Goal: Information Seeking & Learning: Understand process/instructions

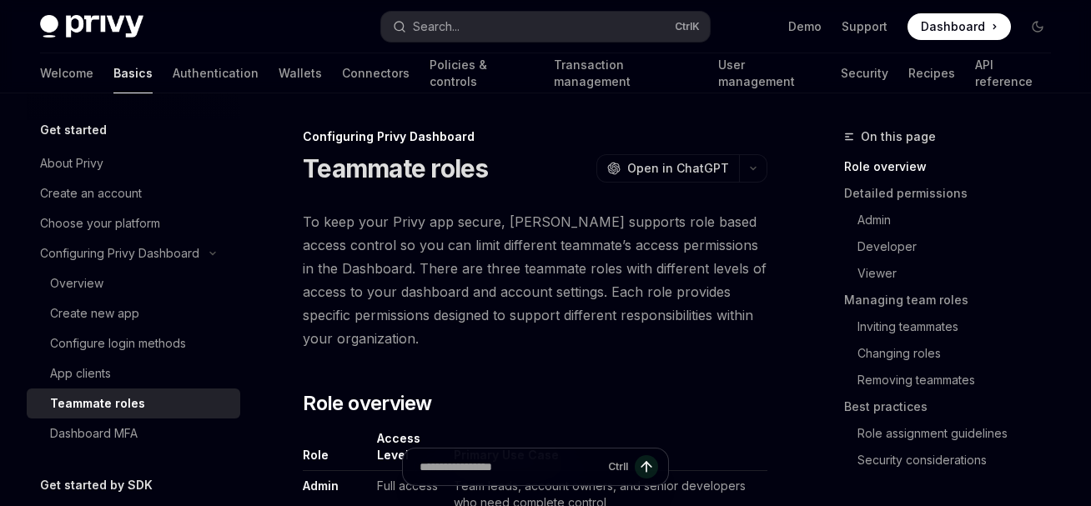
scroll to position [230, 0]
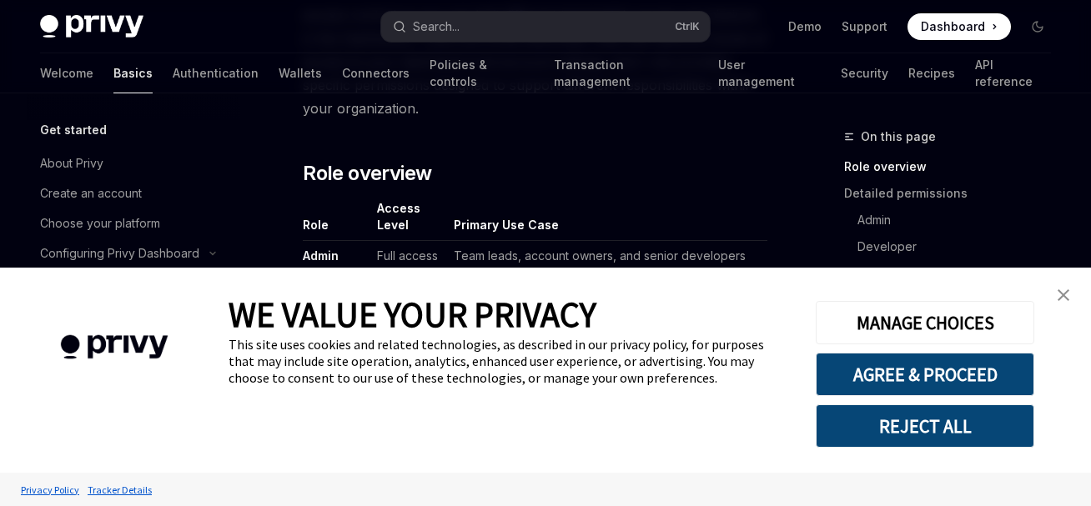
type textarea "*"
click at [1071, 307] on link "close banner" at bounding box center [1063, 295] width 33 height 33
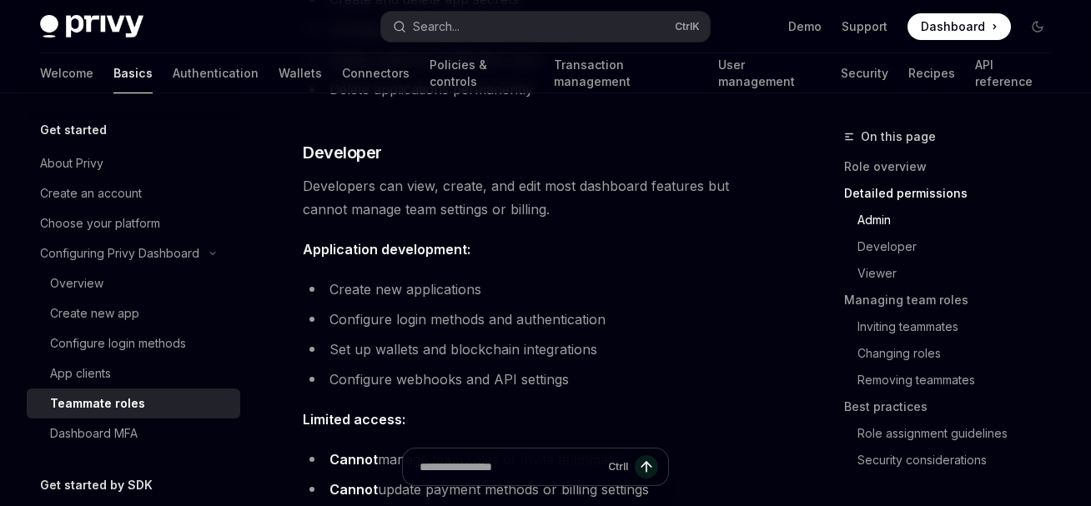
scroll to position [1266, 0]
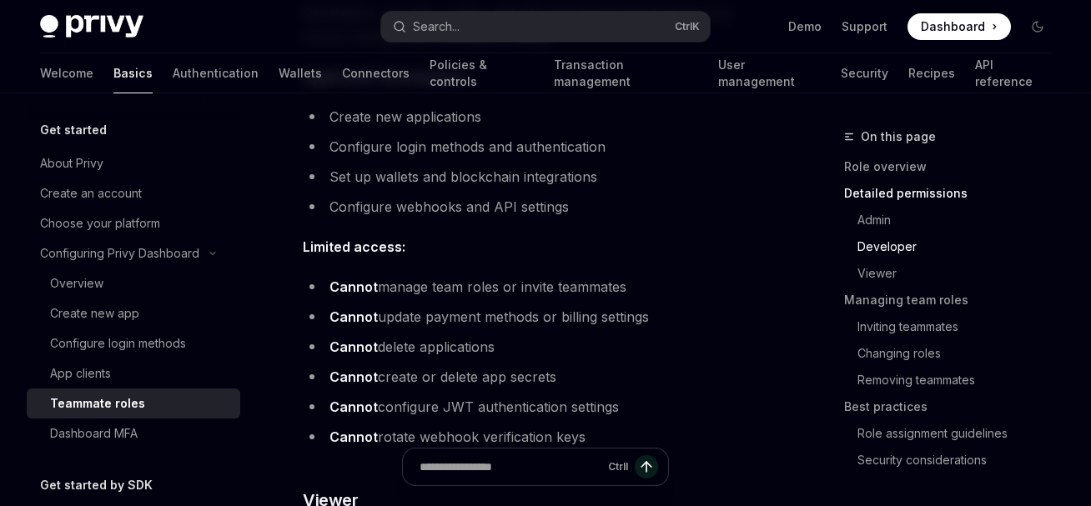
click at [587, 282] on li "[PERSON_NAME] manage team roles or invite teammates" at bounding box center [535, 286] width 465 height 23
click at [559, 314] on li "Cannot update payment methods or billing settings" at bounding box center [535, 316] width 465 height 23
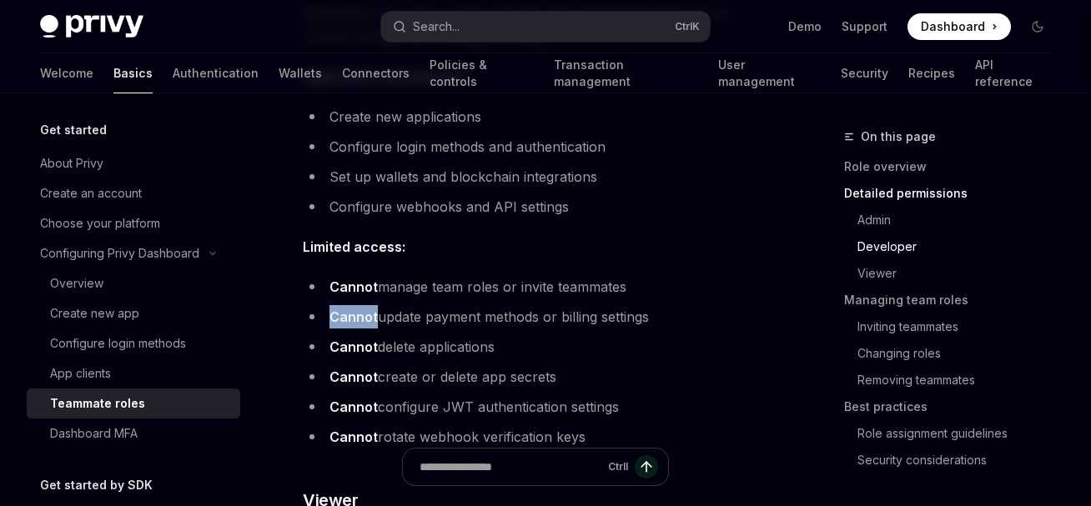
click at [559, 314] on li "Cannot update payment methods or billing settings" at bounding box center [535, 316] width 465 height 23
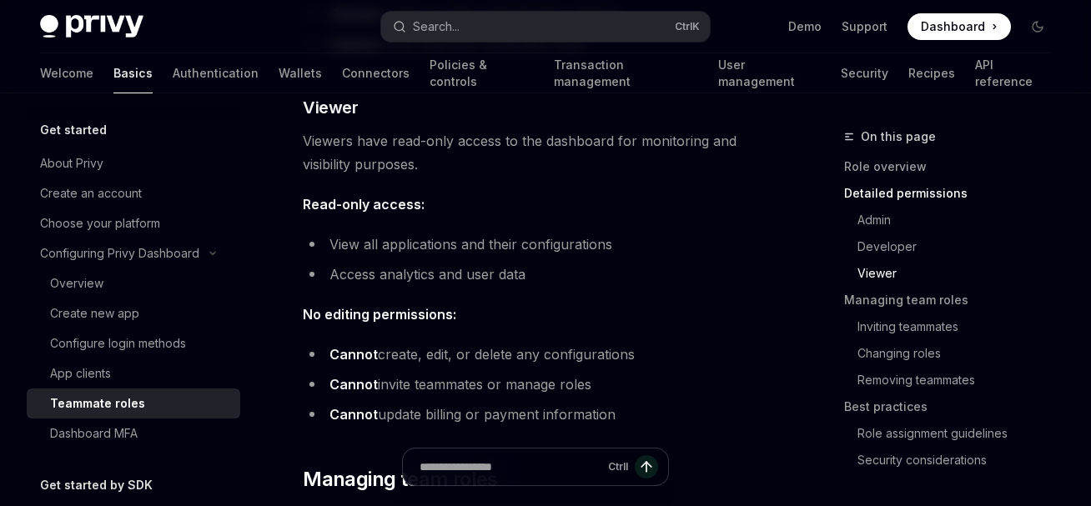
scroll to position [1612, 0]
